Goal: Information Seeking & Learning: Learn about a topic

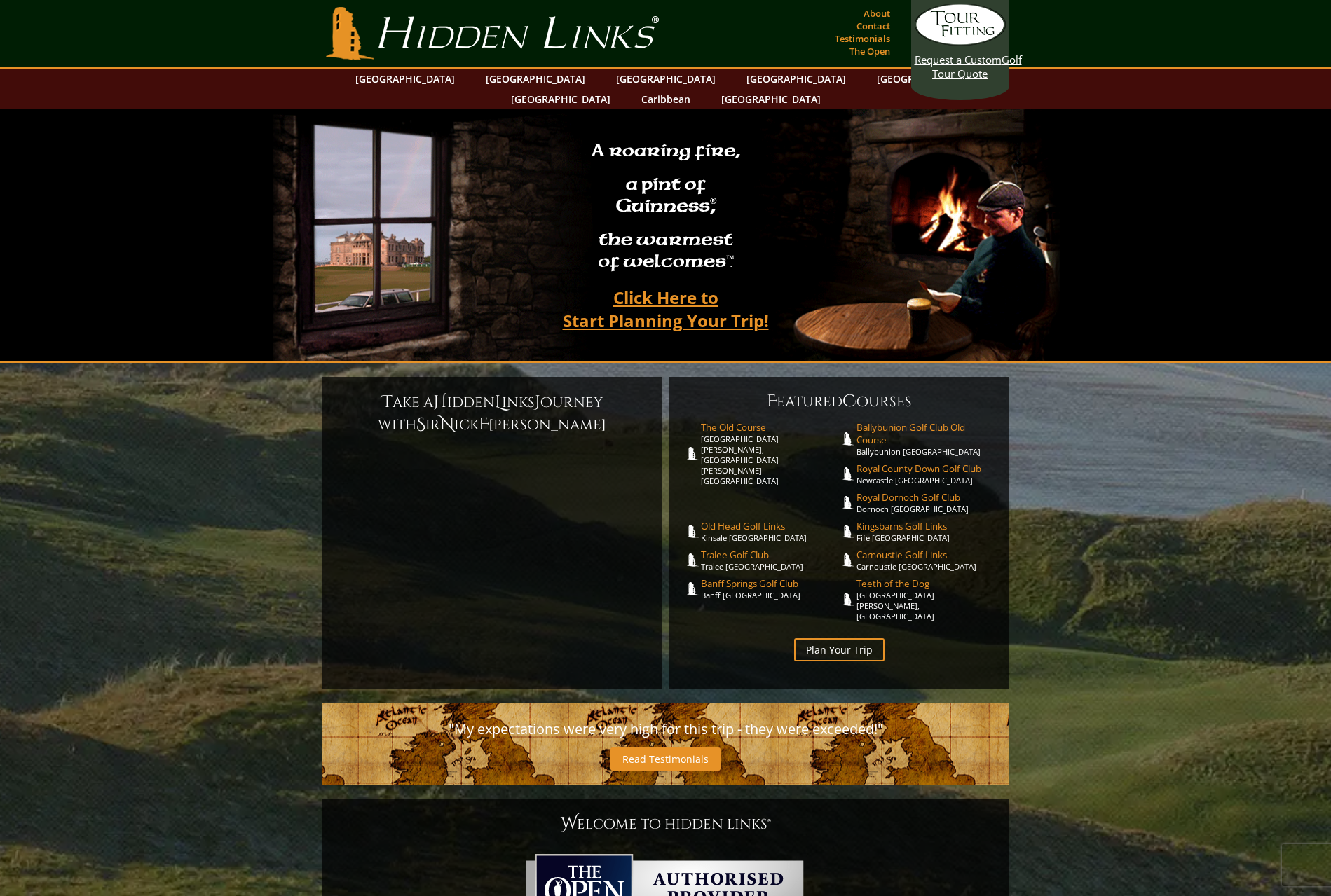
scroll to position [261, 0]
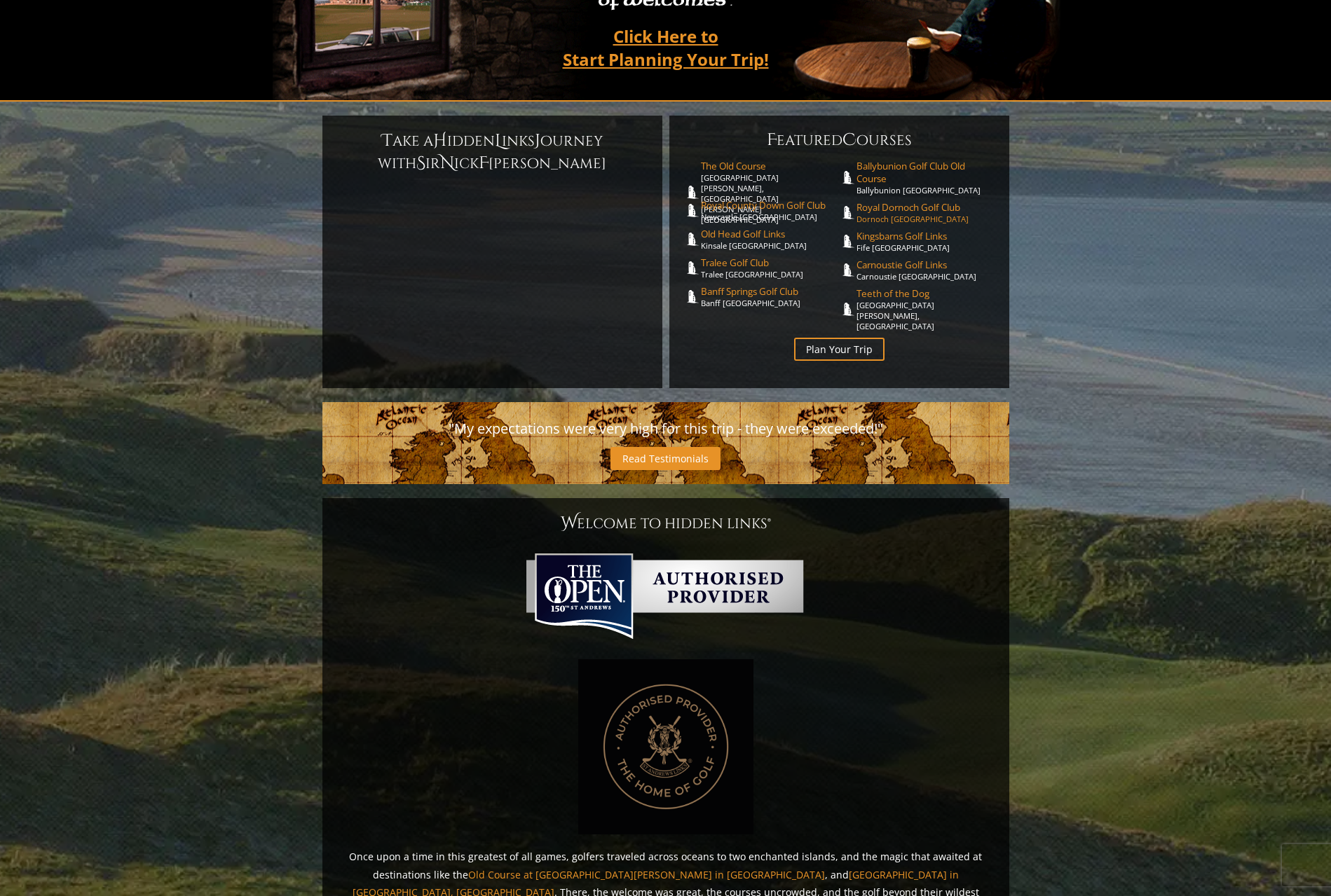
click at [892, 201] on span "Royal Dornoch Golf Club" at bounding box center [926, 207] width 139 height 13
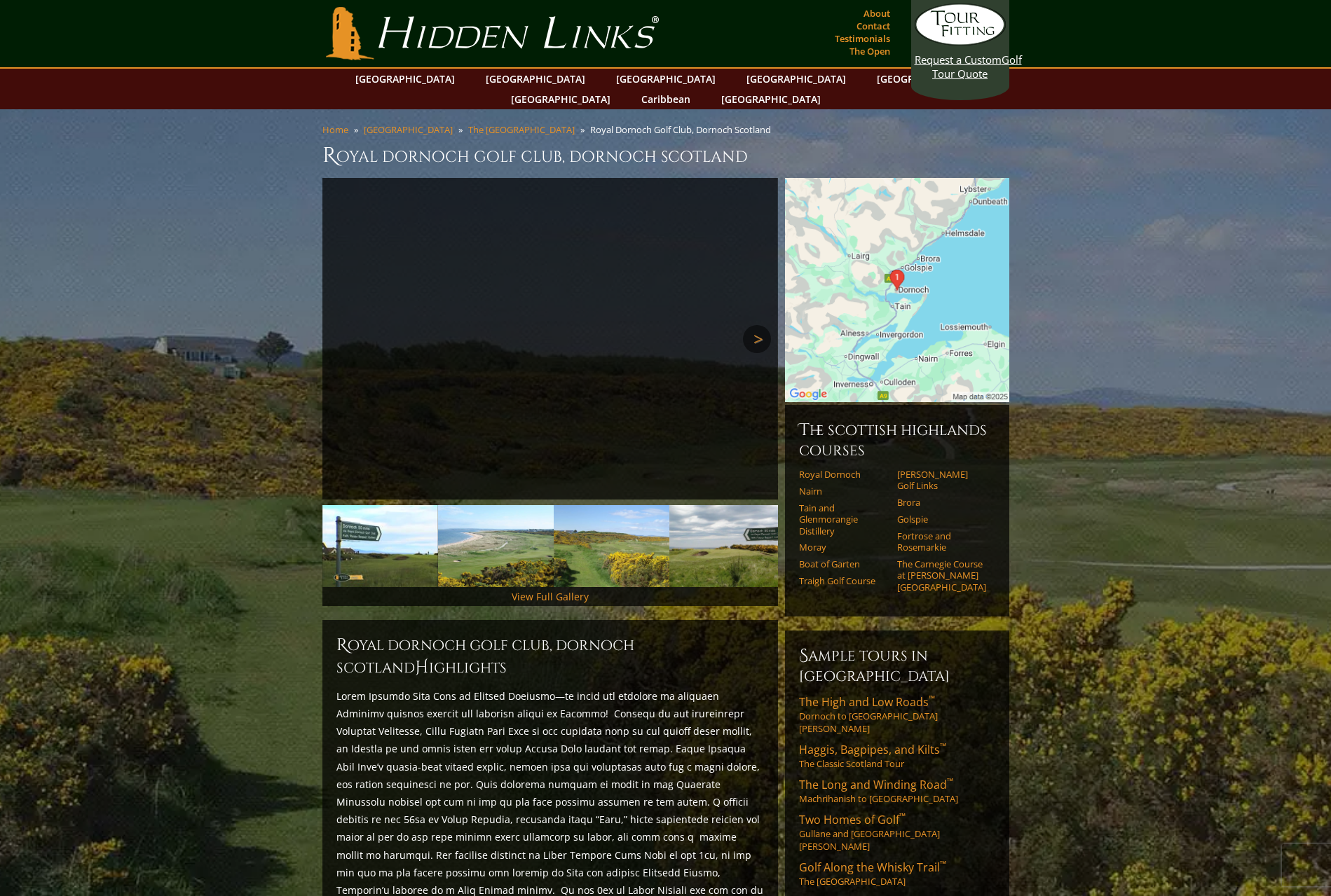
click at [753, 325] on link "Next" at bounding box center [756, 338] width 28 height 28
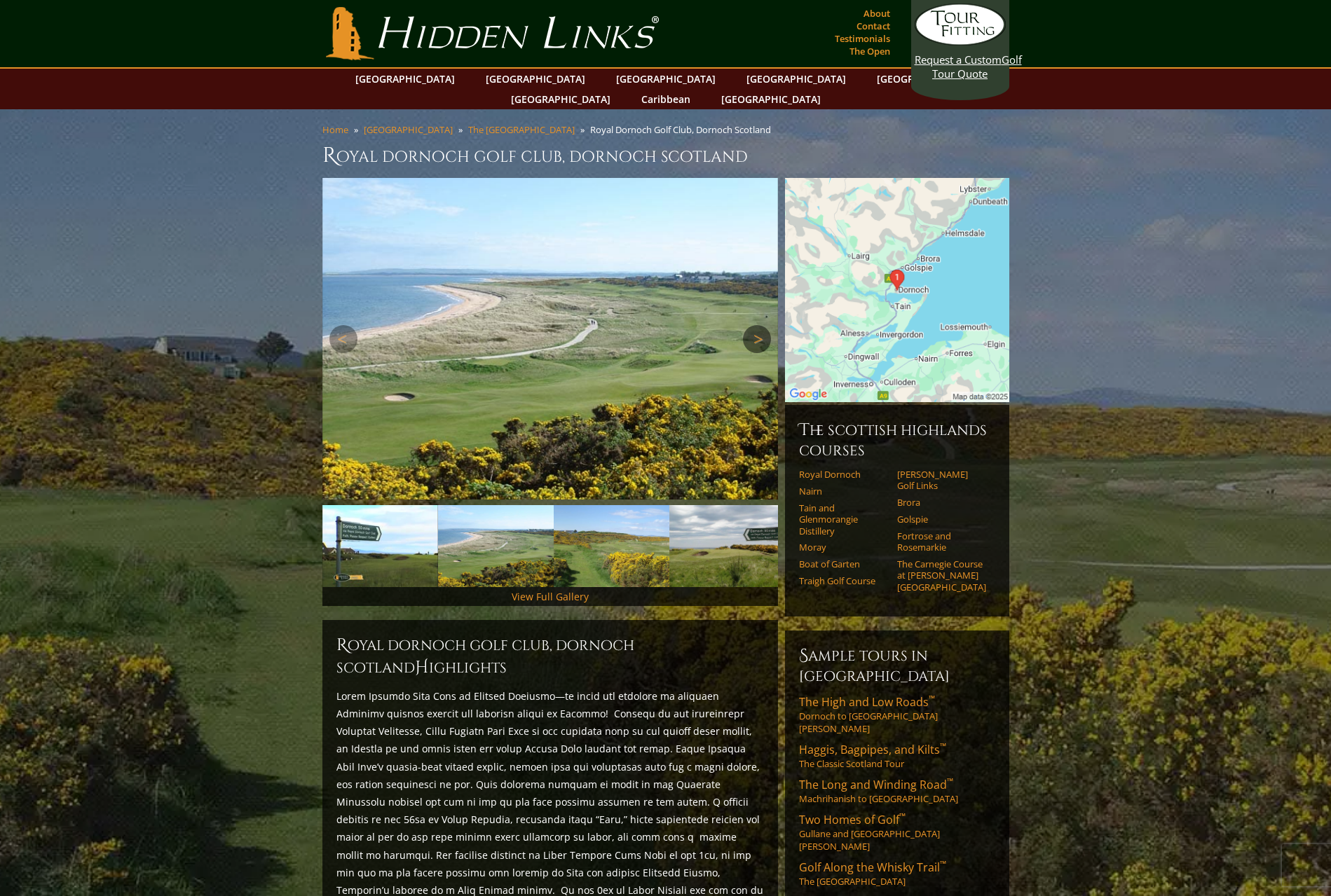
click at [753, 325] on link "Next" at bounding box center [756, 338] width 28 height 28
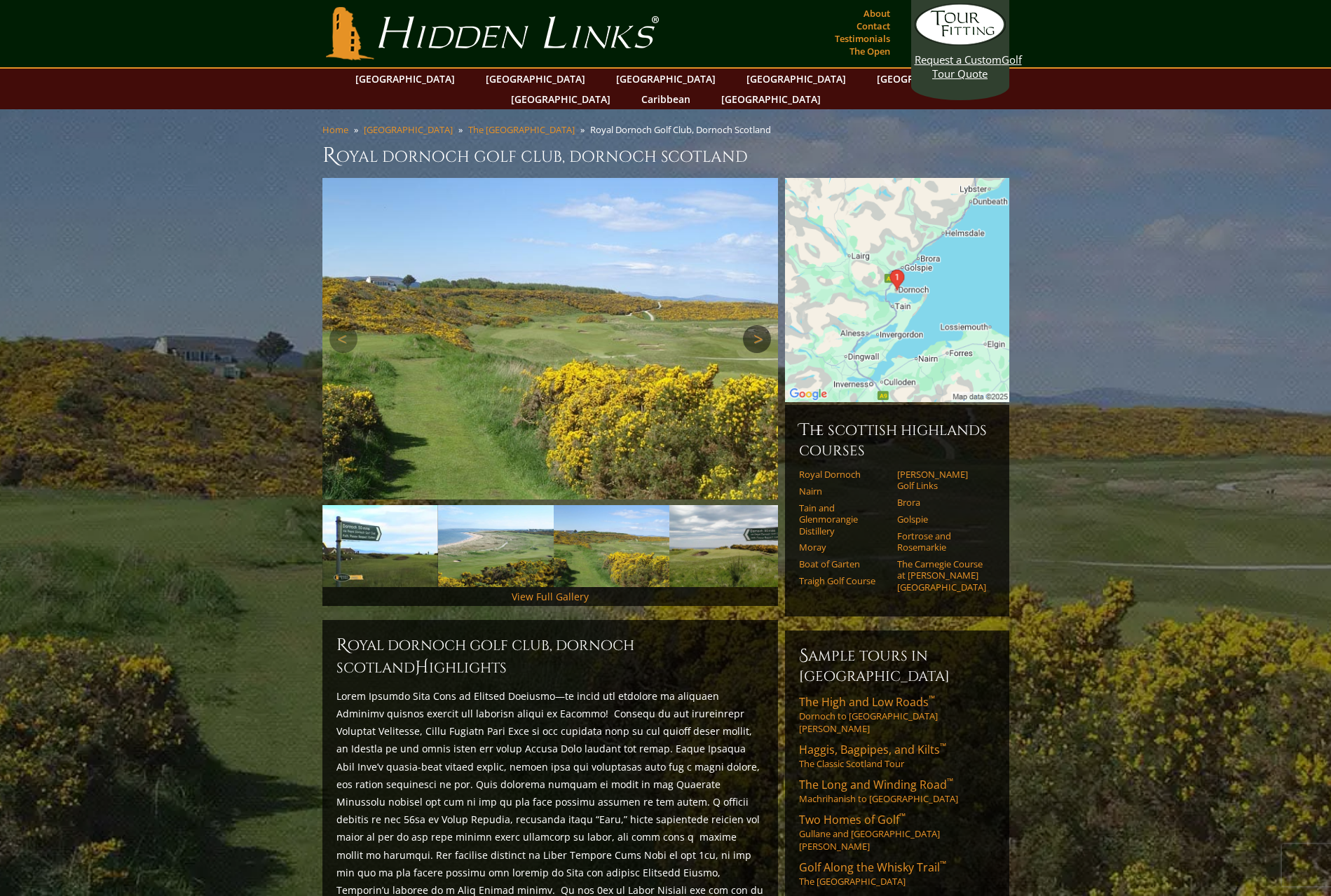
click at [753, 325] on link "Next" at bounding box center [756, 338] width 28 height 28
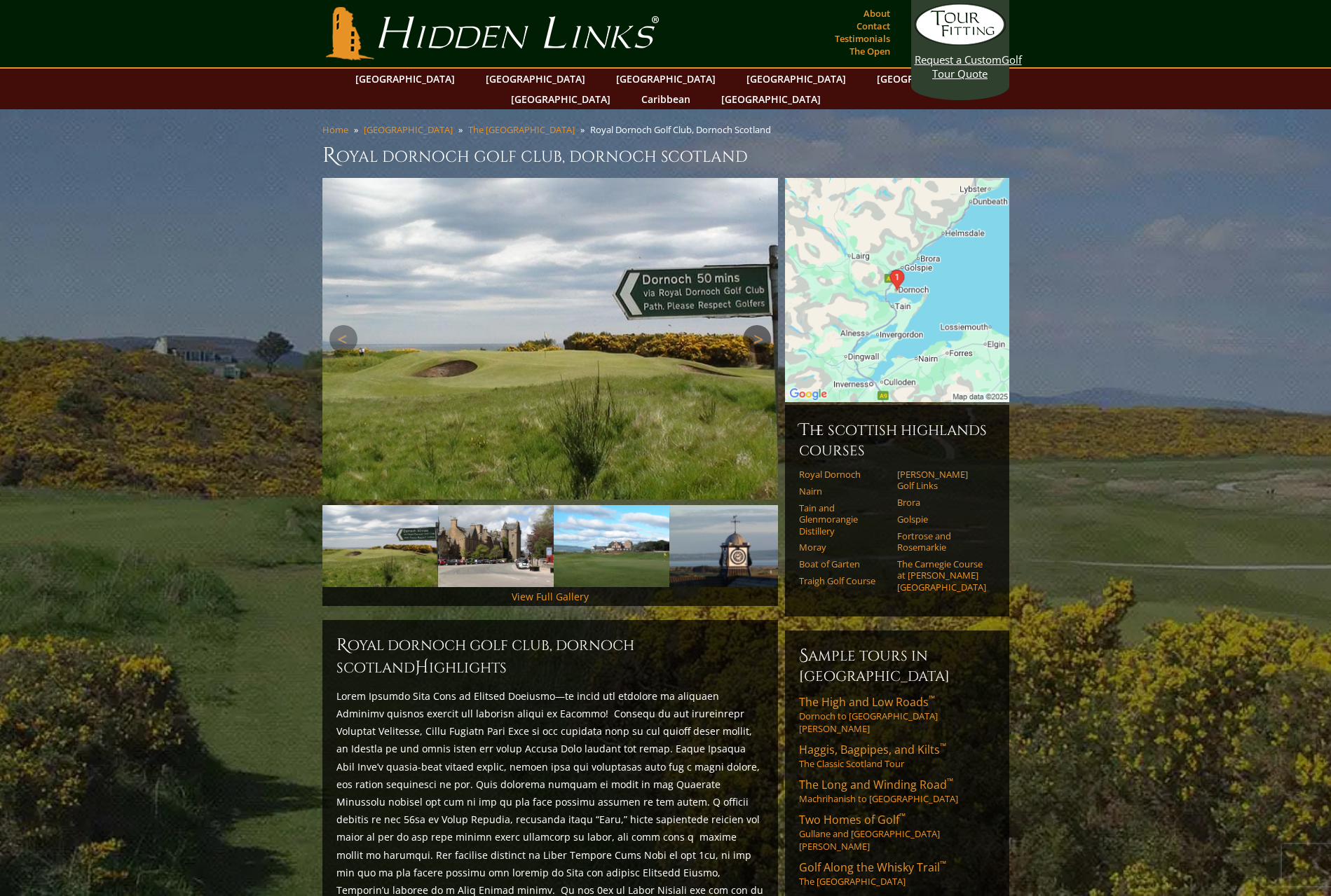
click at [753, 325] on link "Next" at bounding box center [756, 338] width 28 height 28
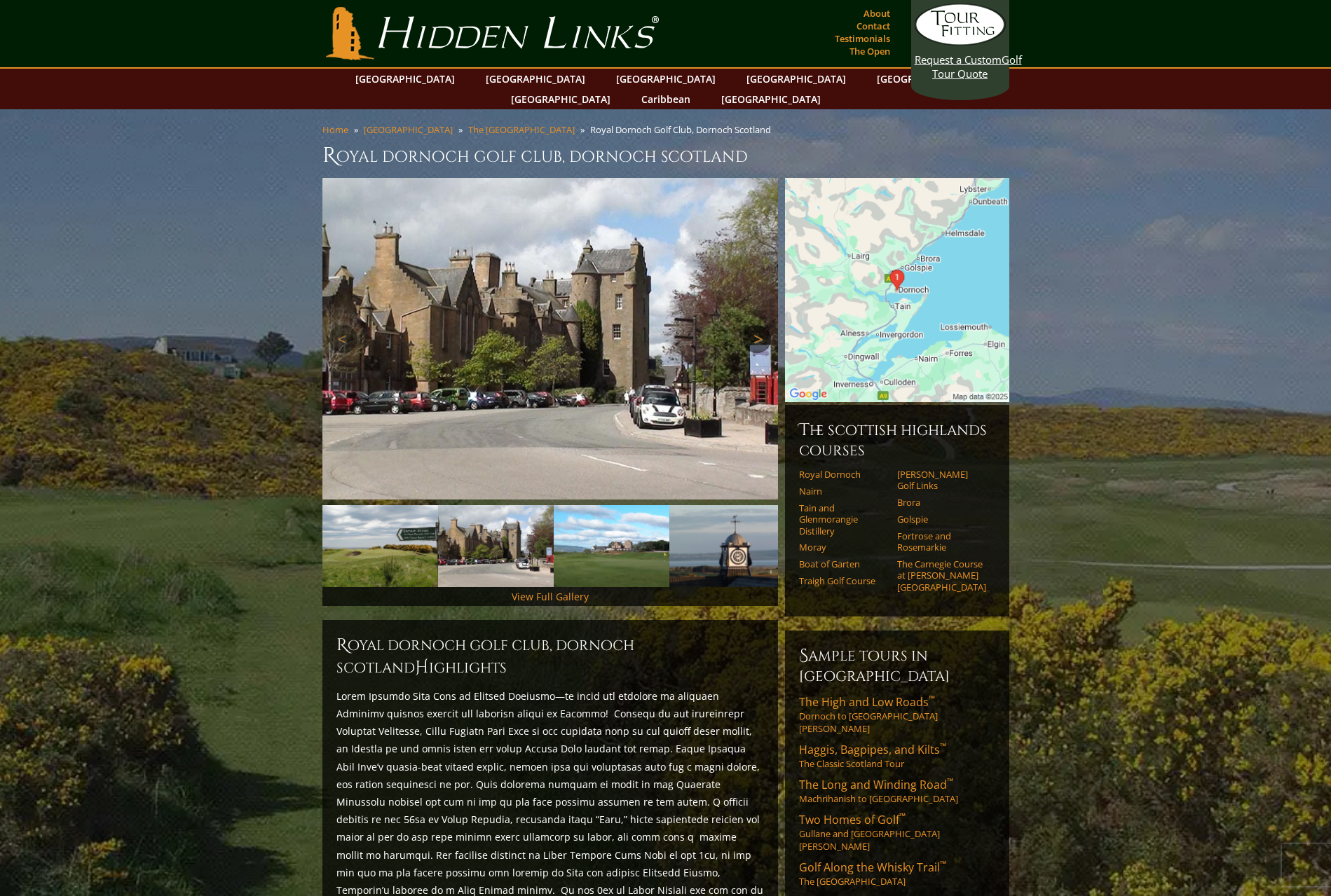
click at [753, 325] on link "Next" at bounding box center [756, 338] width 28 height 28
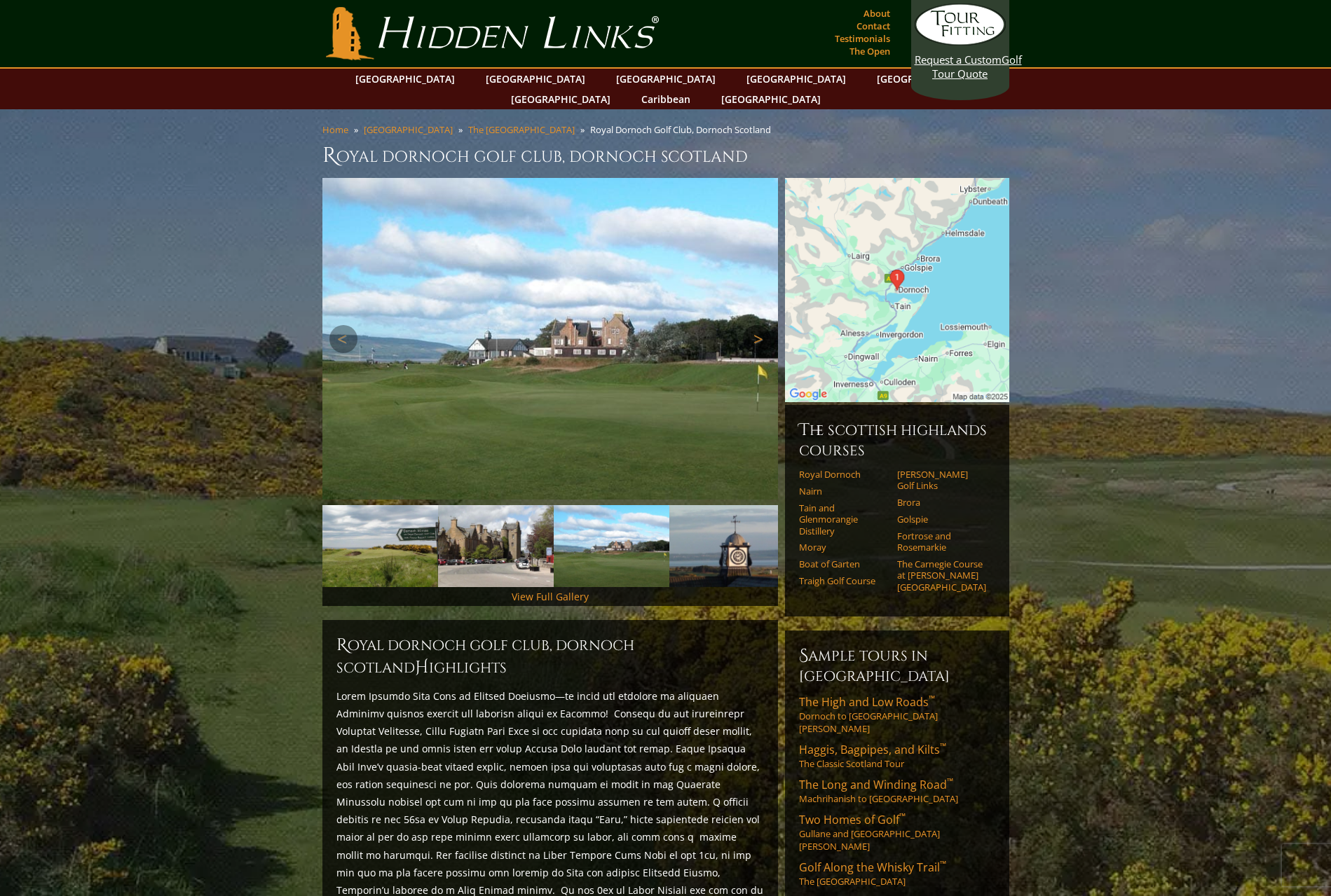
click at [753, 325] on link "Next" at bounding box center [756, 338] width 28 height 28
